Goal: Information Seeking & Learning: Find specific fact

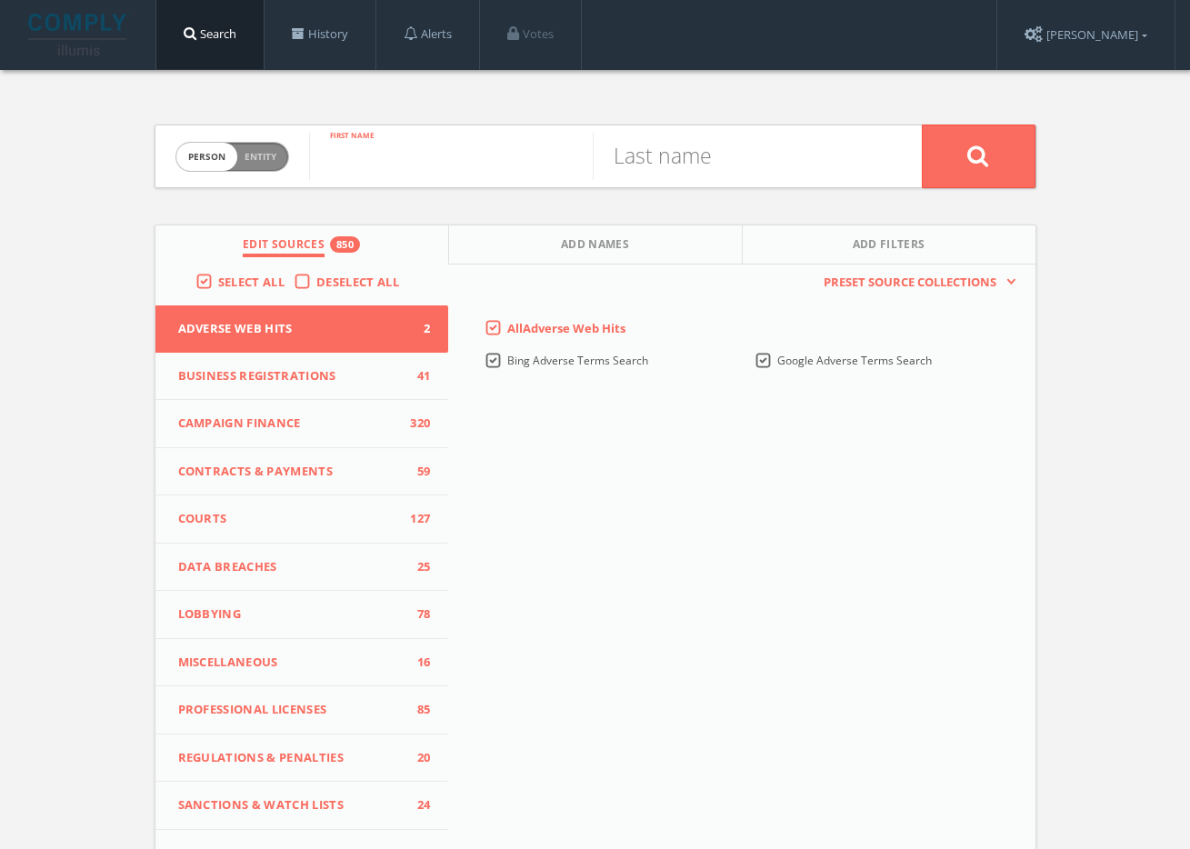
paste input "Nancy Mwabili"
click at [455, 158] on input "Nancy Mwabili" at bounding box center [451, 156] width 284 height 47
type input "Nancy"
paste input "Mwabili"
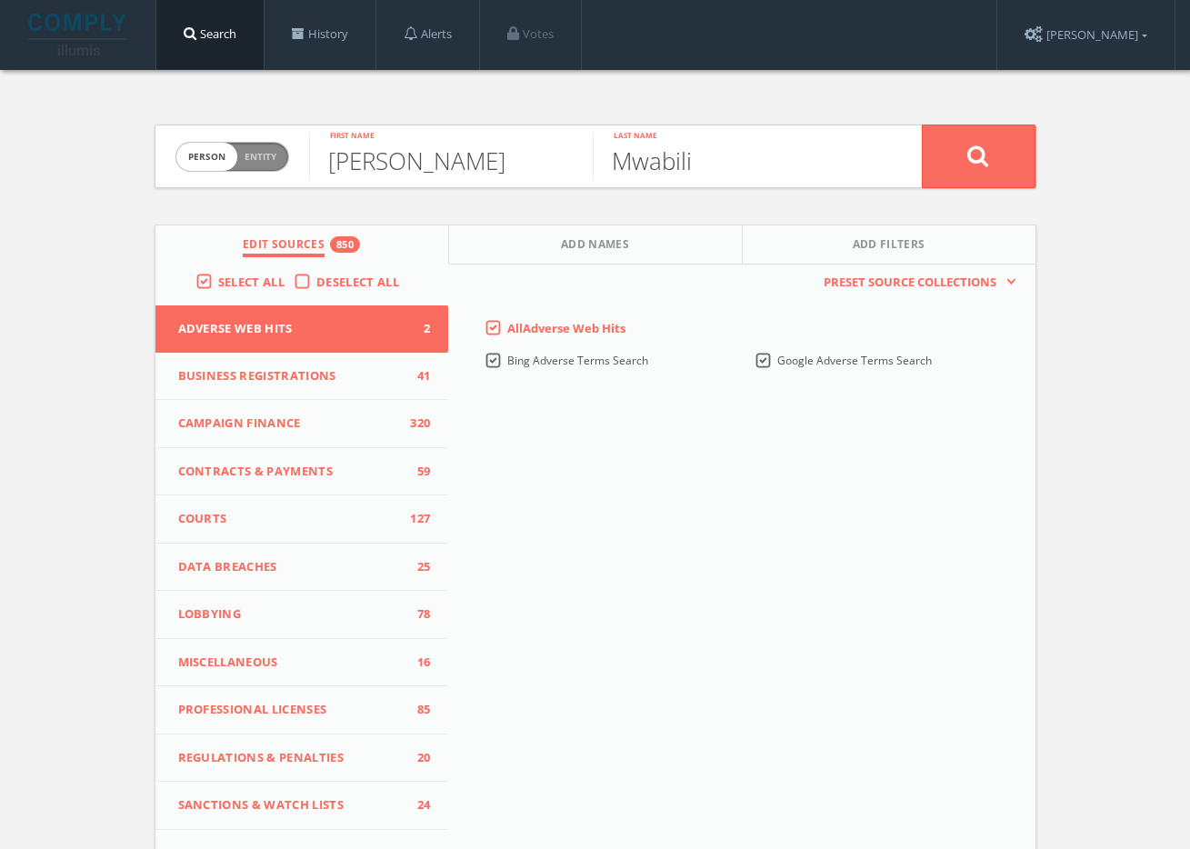
type input "Mwabili"
click at [967, 163] on icon at bounding box center [978, 156] width 22 height 23
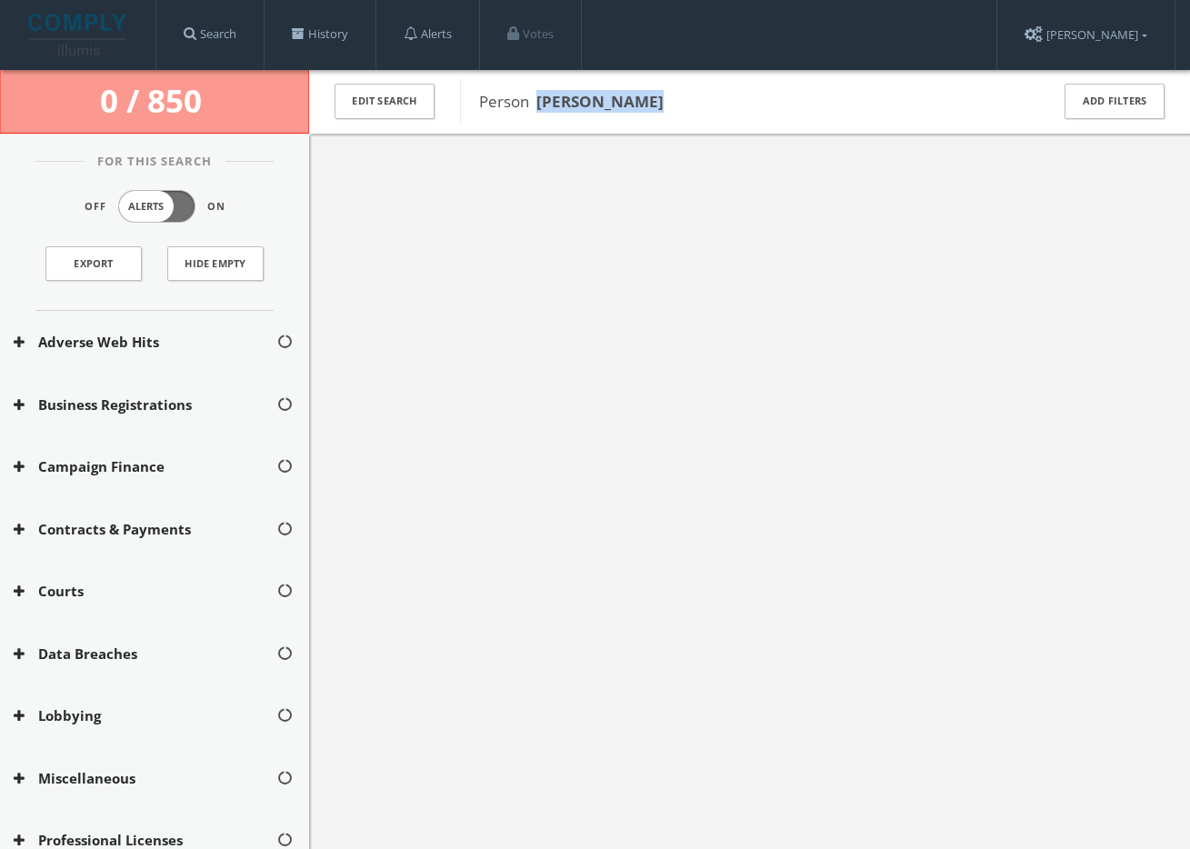
drag, startPoint x: 639, startPoint y: 99, endPoint x: 544, endPoint y: 95, distance: 95.6
click at [544, 95] on span "Person Nancy Mwabili" at bounding box center [752, 102] width 546 height 24
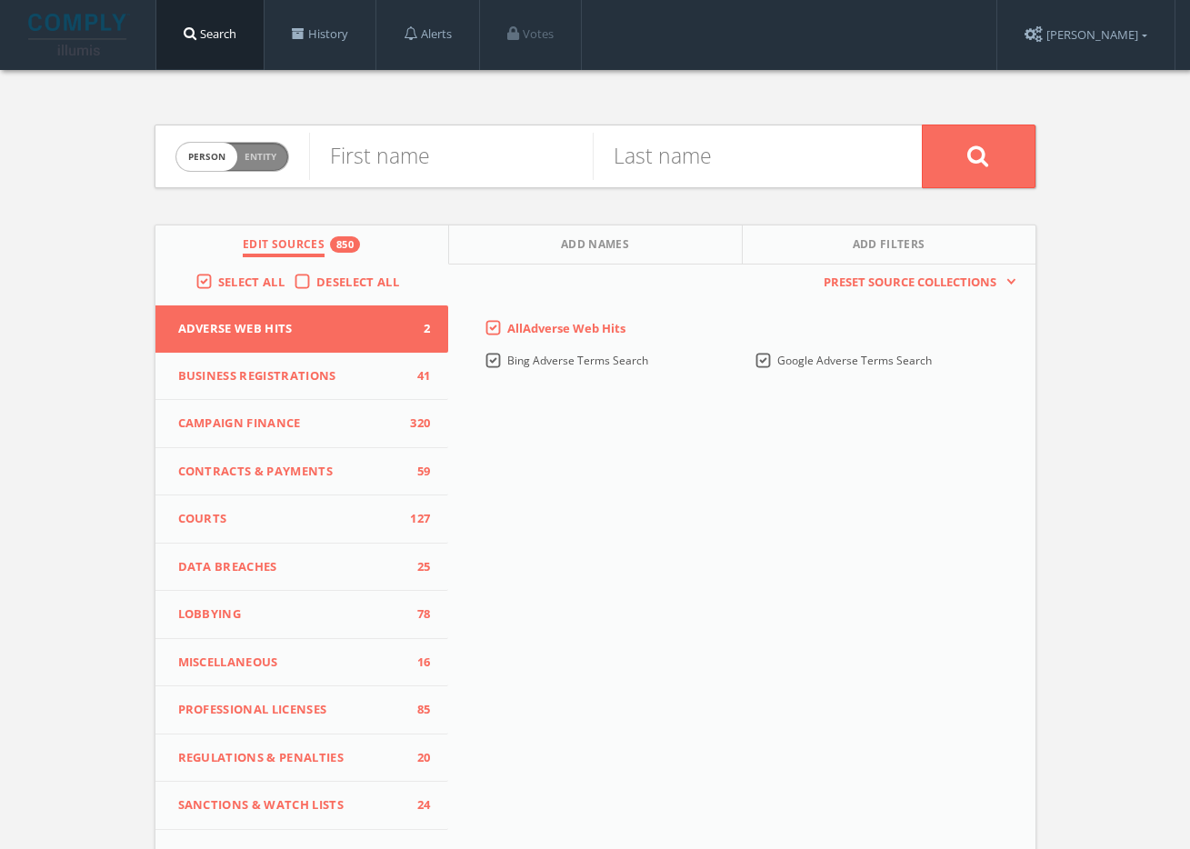
click at [227, 174] on div "Person Entity person" at bounding box center [232, 157] width 114 height 64
click at [252, 161] on span "Entity" at bounding box center [261, 157] width 32 height 14
checkbox input "true"
click at [373, 166] on input "text" at bounding box center [615, 156] width 613 height 47
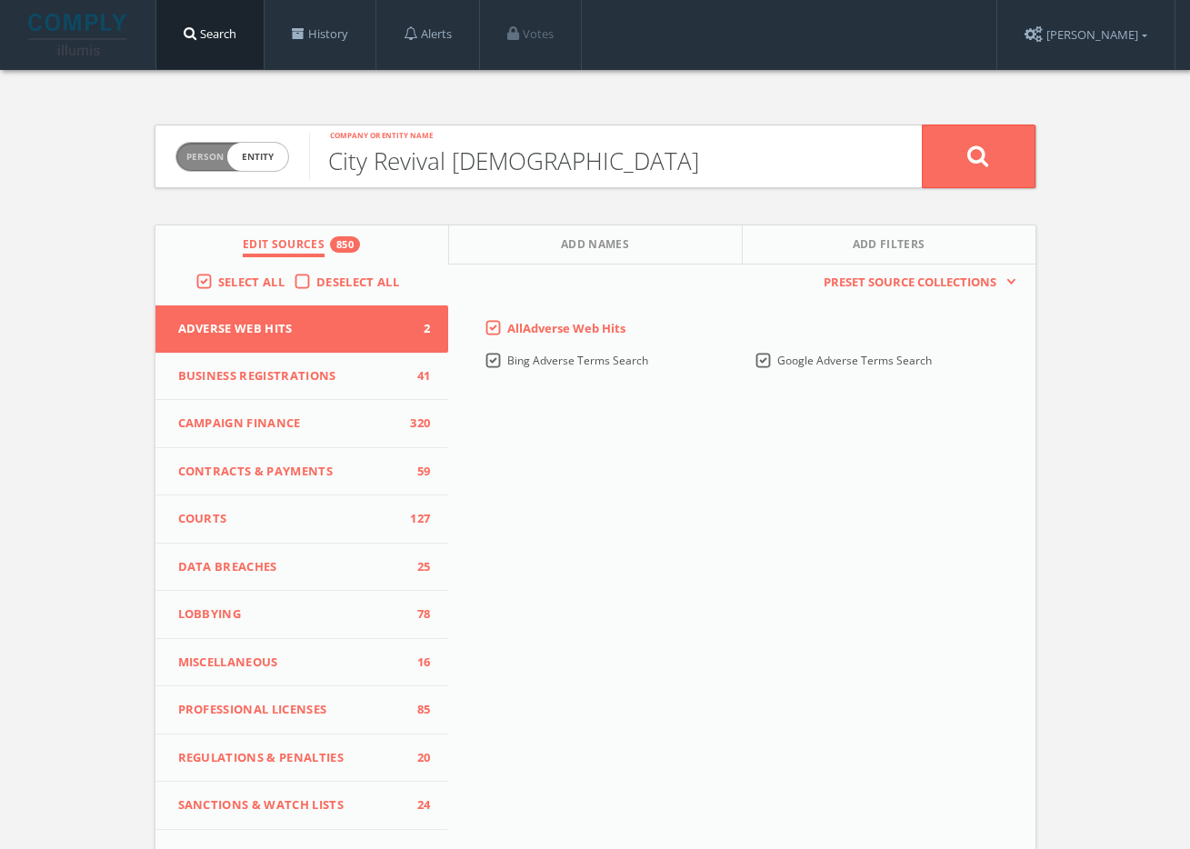
type input "City Revival [DEMOGRAPHIC_DATA]"
click at [973, 155] on icon at bounding box center [978, 156] width 22 height 23
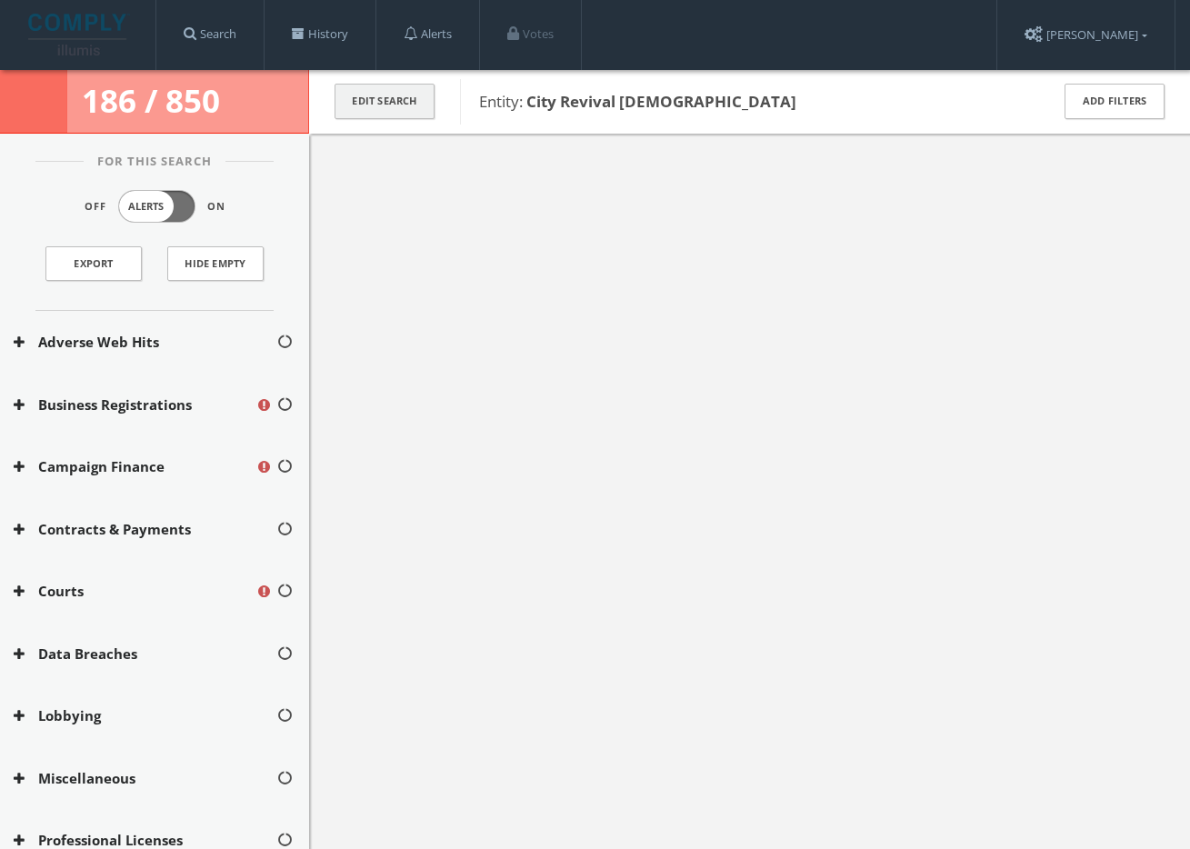
click at [361, 105] on button "Edit Search" at bounding box center [385, 101] width 100 height 35
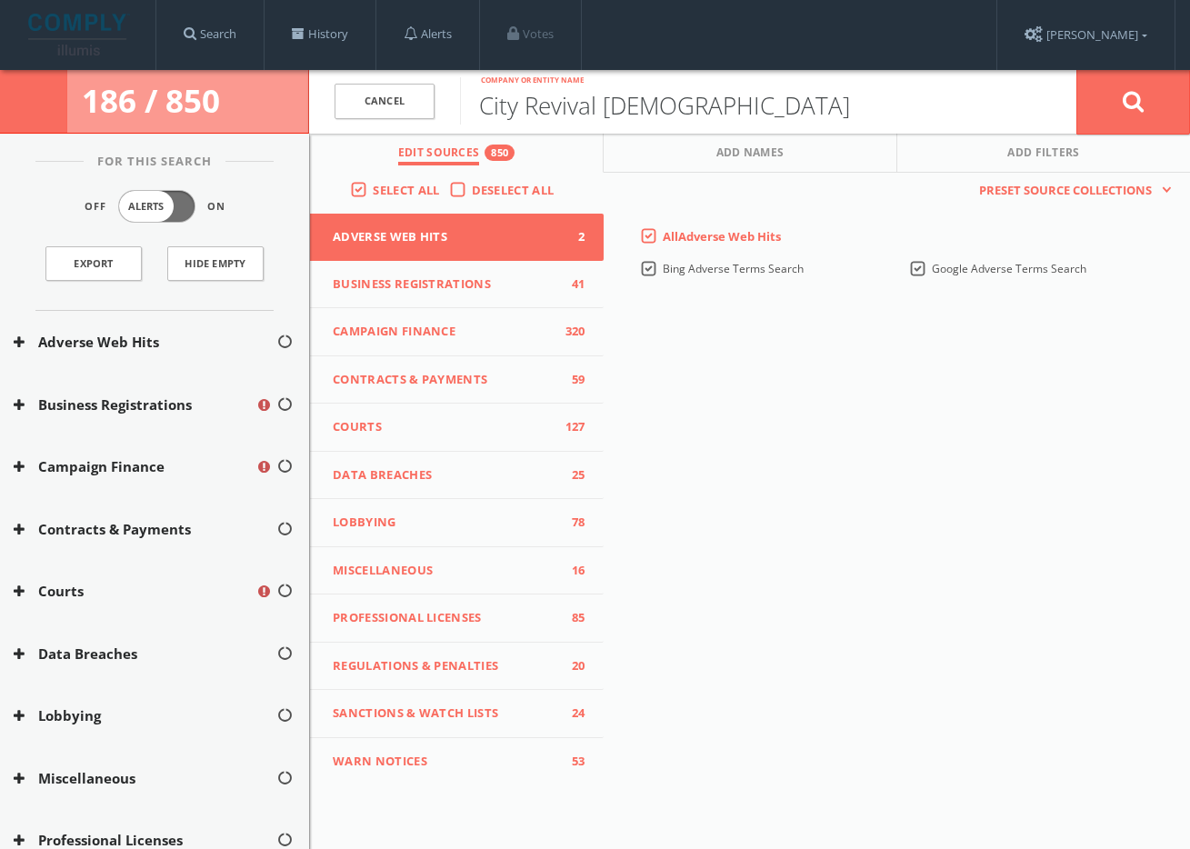
click at [534, 116] on input "City Revival [DEMOGRAPHIC_DATA]" at bounding box center [768, 100] width 616 height 47
click at [534, 109] on input "City Revival [DEMOGRAPHIC_DATA]" at bounding box center [768, 100] width 616 height 47
paste input "- Shofar House"
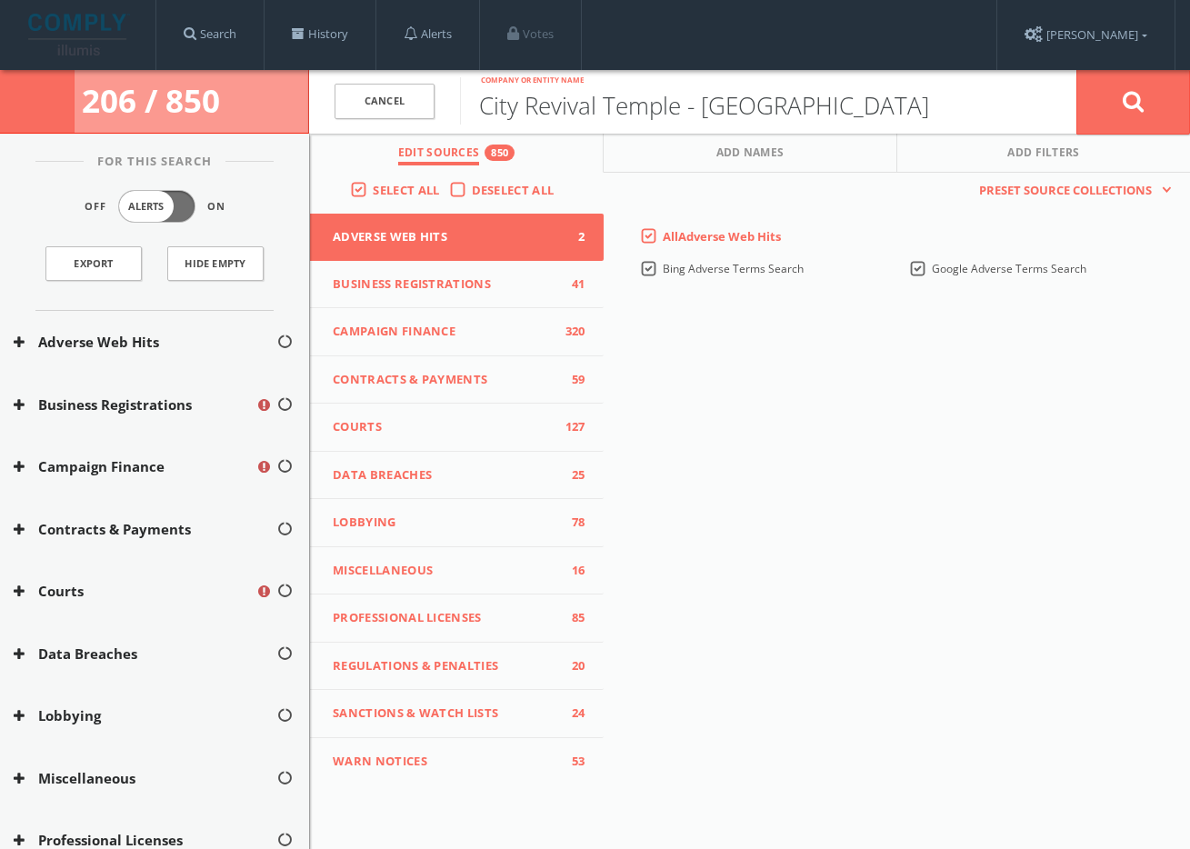
type input "City Revival Temple - [GEOGRAPHIC_DATA]"
click at [1132, 94] on icon at bounding box center [1134, 101] width 22 height 23
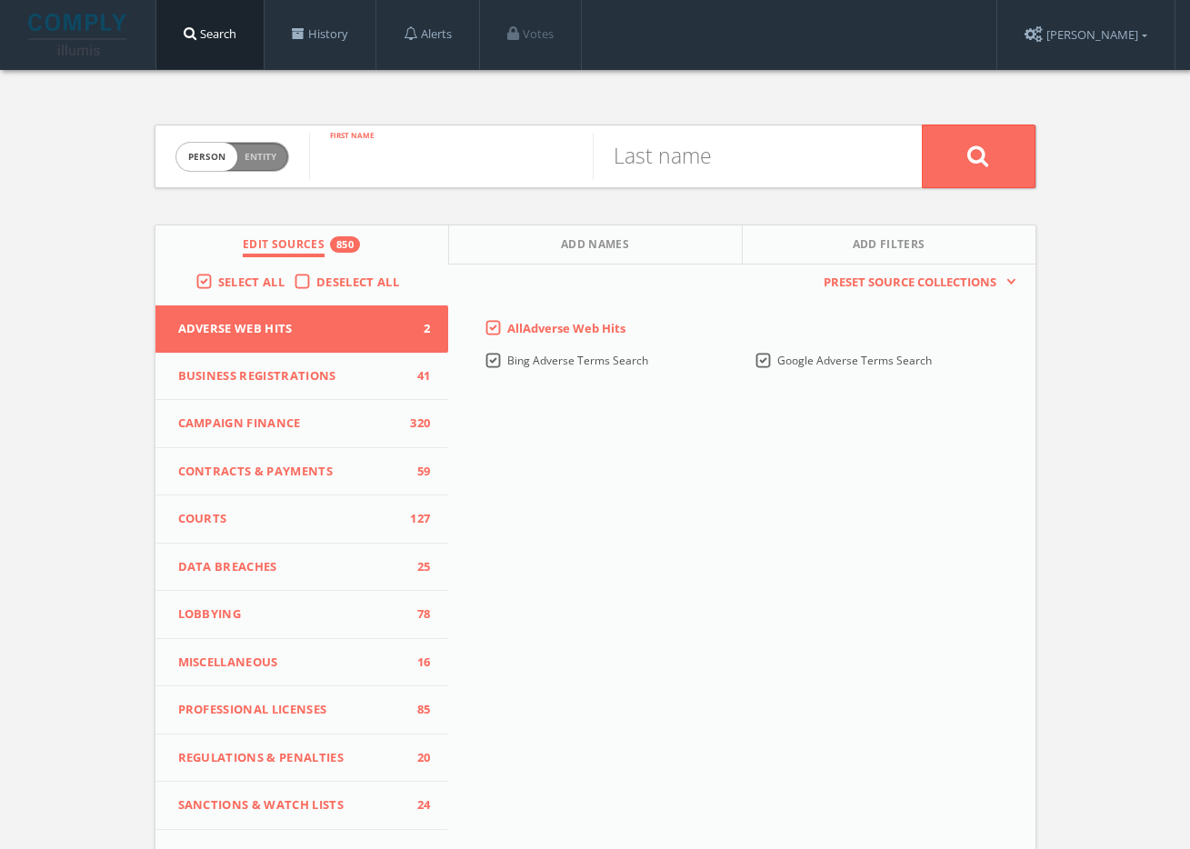
paste input "Denise Bray"
click at [442, 162] on input "Denise Bray" at bounding box center [451, 156] width 284 height 47
type input "Denise"
paste input "Bray"
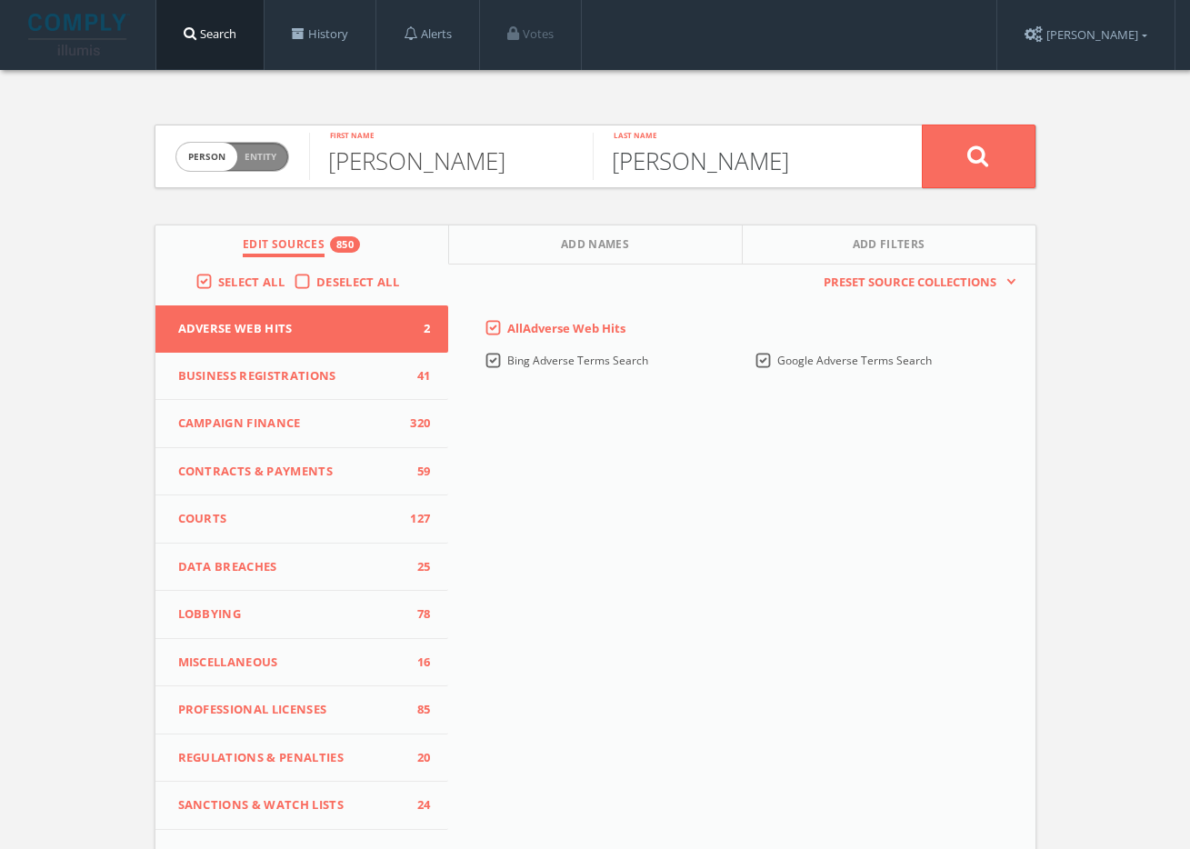
type input "Bray"
click at [997, 161] on button at bounding box center [979, 157] width 114 height 64
